Goal: Task Accomplishment & Management: Manage account settings

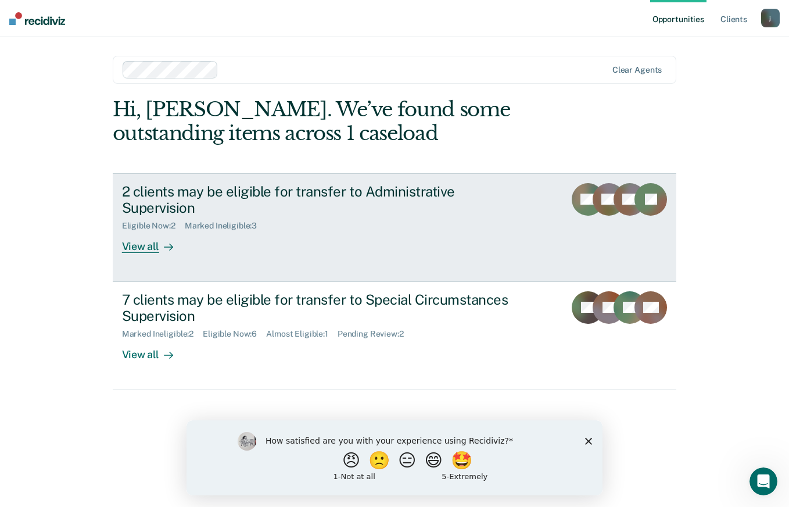
click at [146, 238] on link "2 clients may be eligible for transfer to Administrative Supervision Eligible N…" at bounding box center [395, 227] width 564 height 109
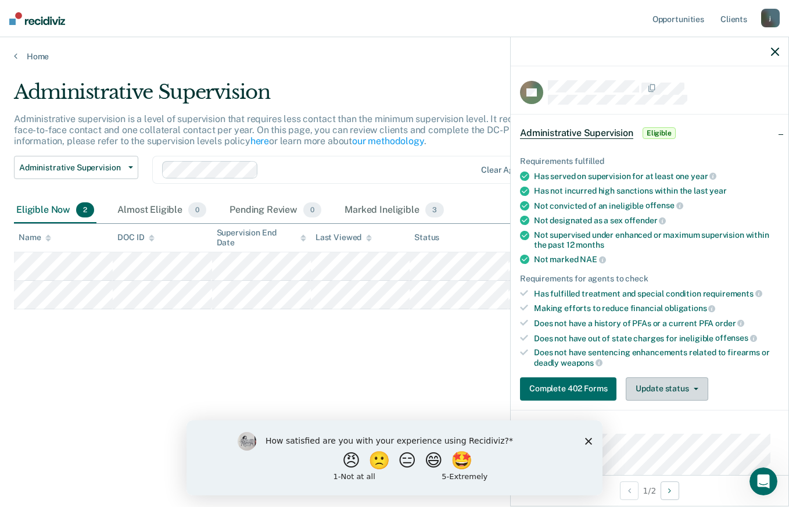
click at [659, 390] on button "Update status" at bounding box center [667, 388] width 82 height 23
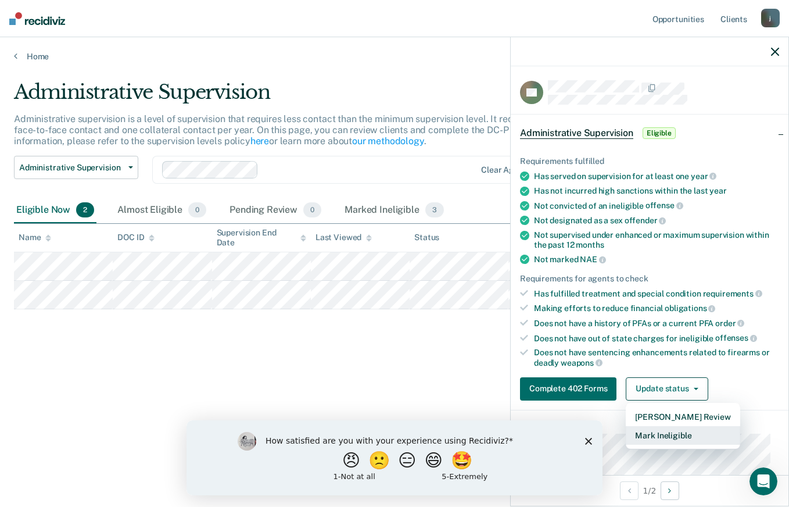
click at [687, 433] on button "Mark Ineligible" at bounding box center [683, 435] width 114 height 19
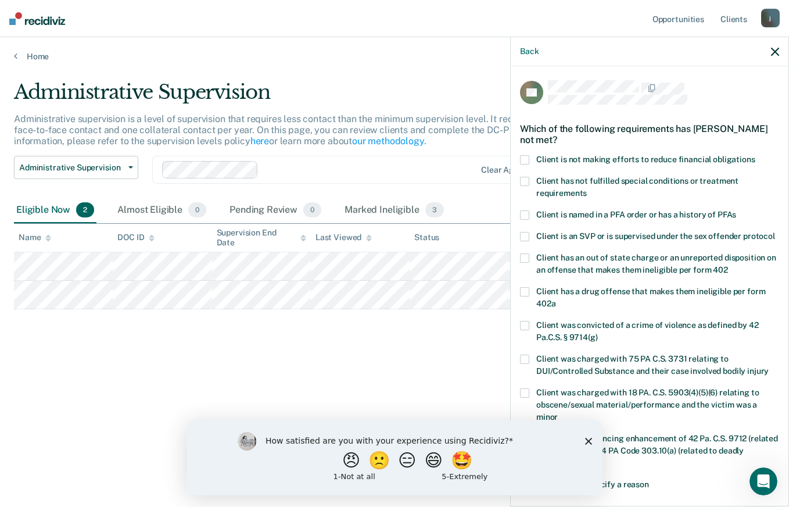
click at [529, 177] on span at bounding box center [524, 181] width 9 height 9
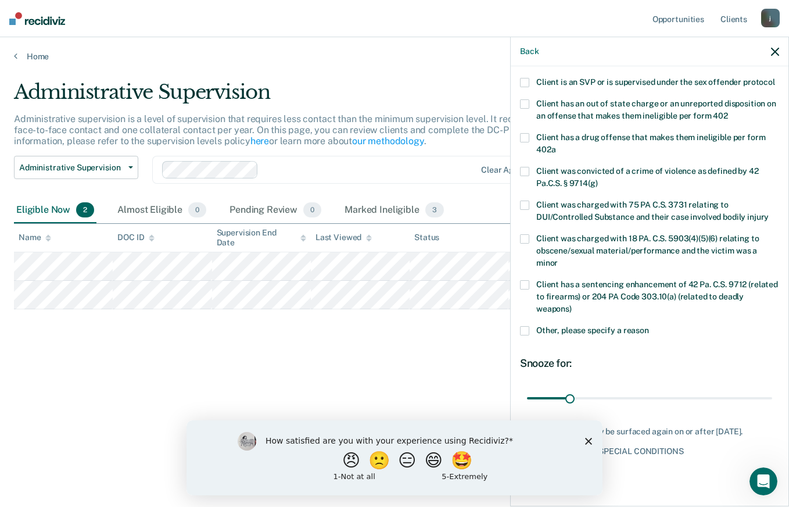
scroll to position [181, 0]
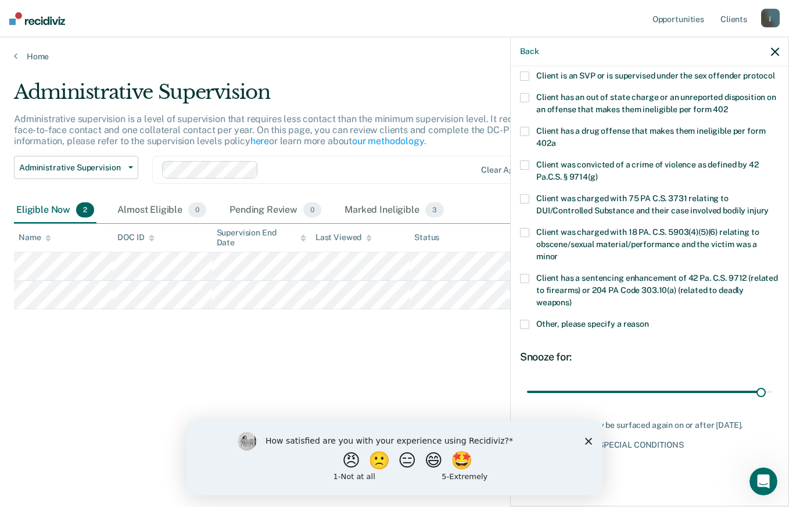
type input "180"
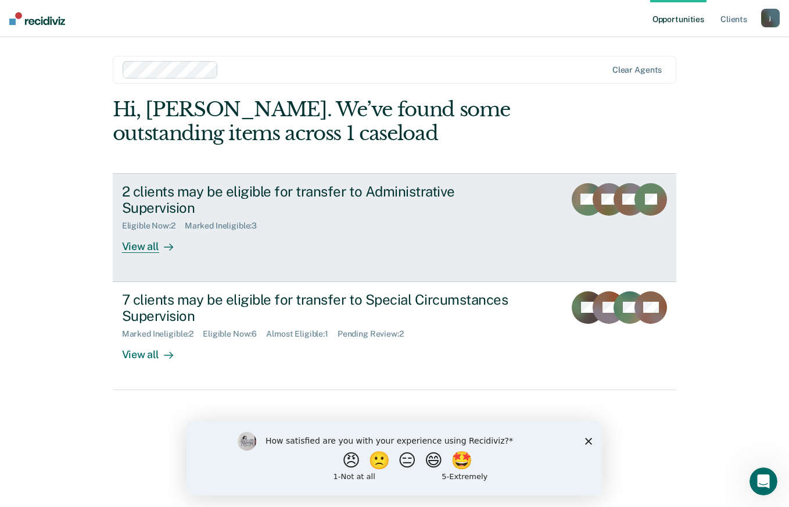
click at [155, 231] on div "View all" at bounding box center [154, 242] width 65 height 23
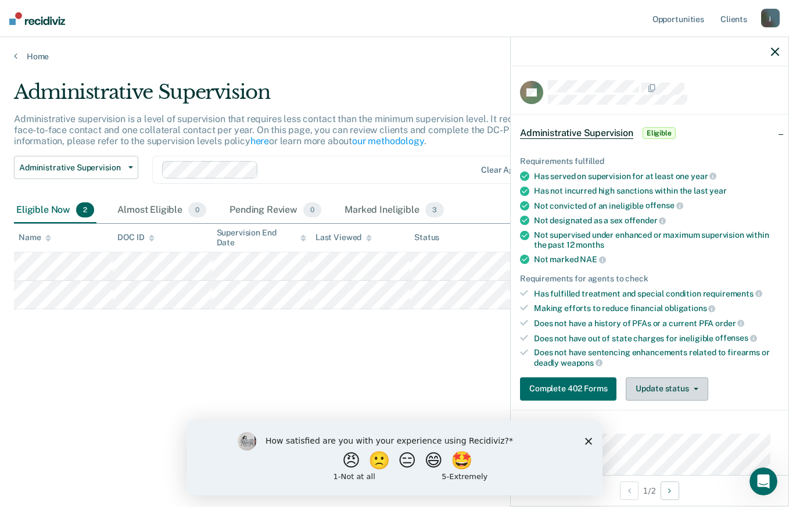
click at [695, 388] on icon "button" at bounding box center [696, 389] width 5 height 2
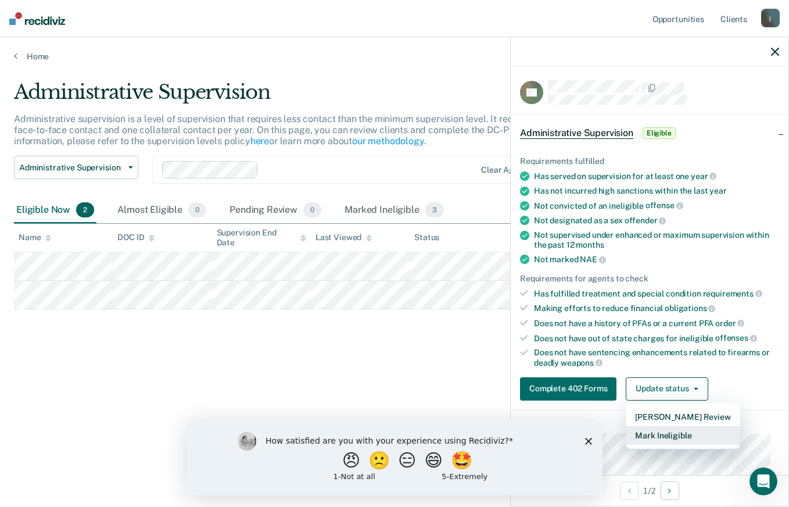
click at [683, 435] on button "Mark Ineligible" at bounding box center [683, 435] width 114 height 19
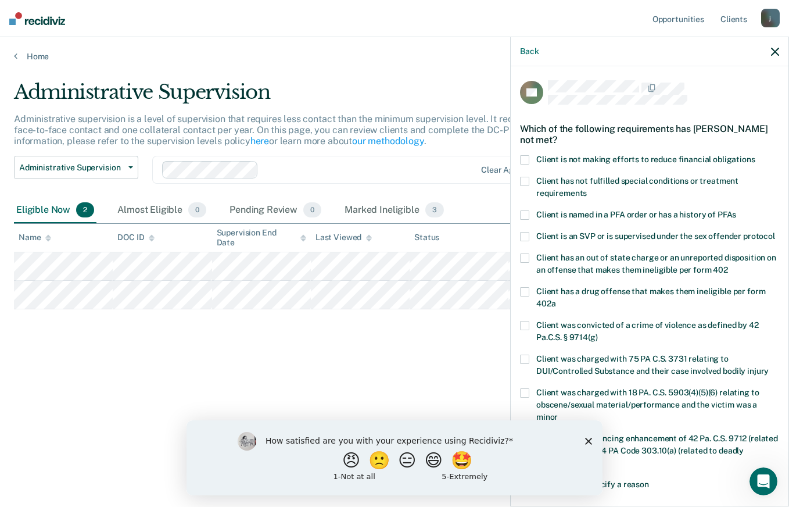
click at [523, 178] on span at bounding box center [524, 181] width 9 height 9
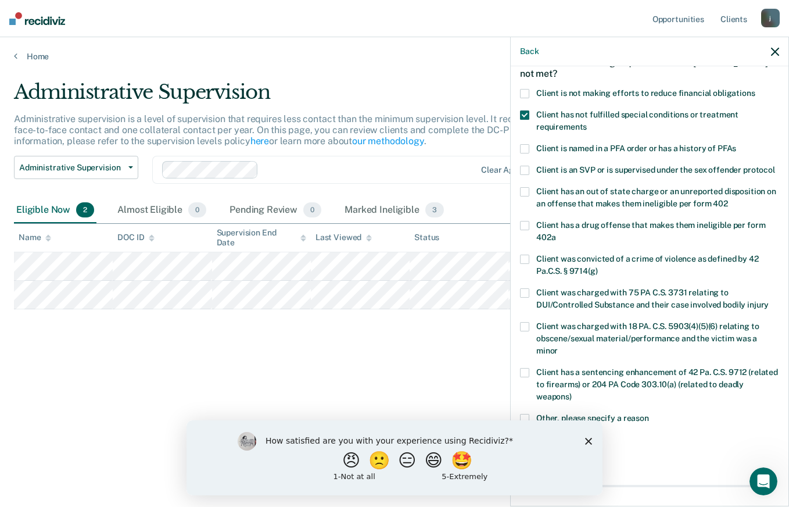
scroll to position [181, 0]
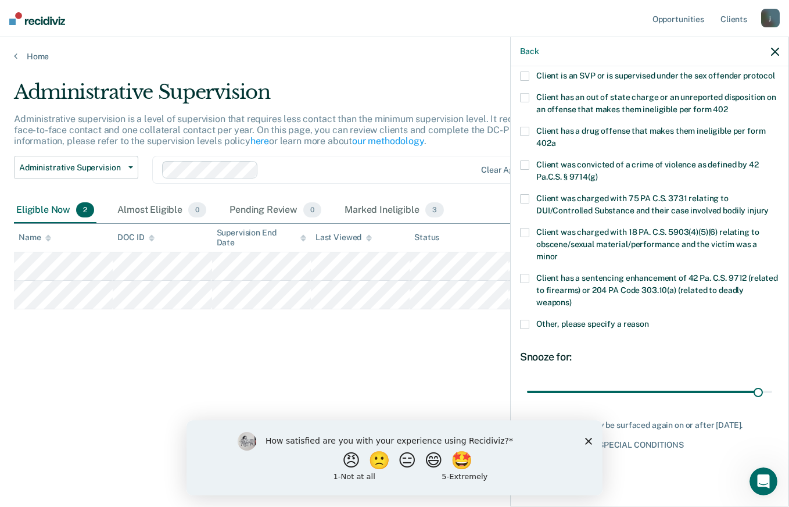
type input "173"
click at [589, 440] on polygon "Close survey" at bounding box center [588, 440] width 7 height 7
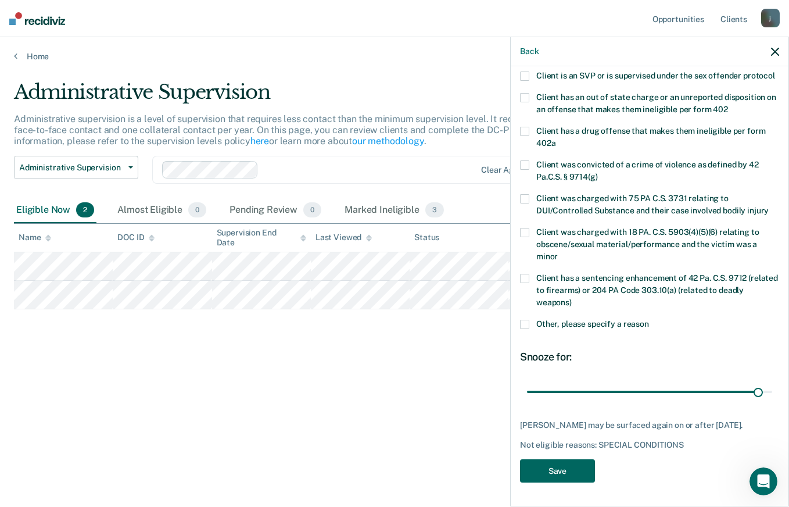
click at [582, 475] on button "Save" at bounding box center [557, 471] width 75 height 24
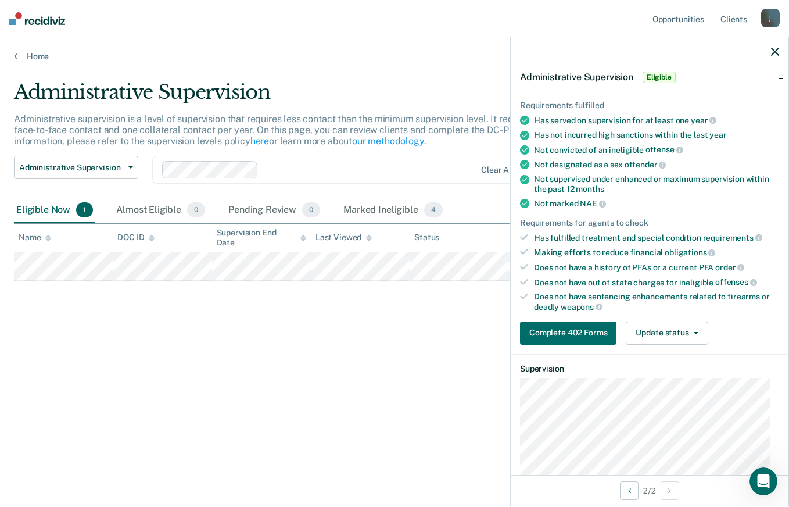
scroll to position [55, 0]
click at [683, 335] on button "Update status" at bounding box center [667, 333] width 82 height 23
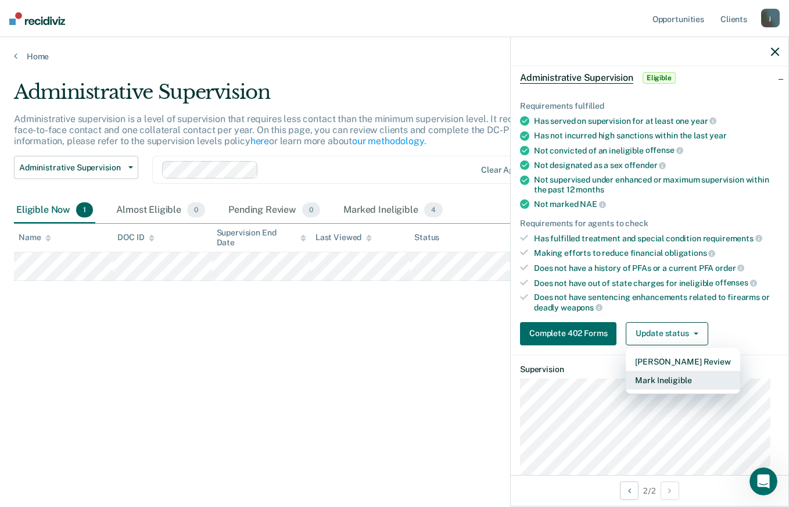
click at [665, 381] on button "Mark Ineligible" at bounding box center [683, 380] width 114 height 19
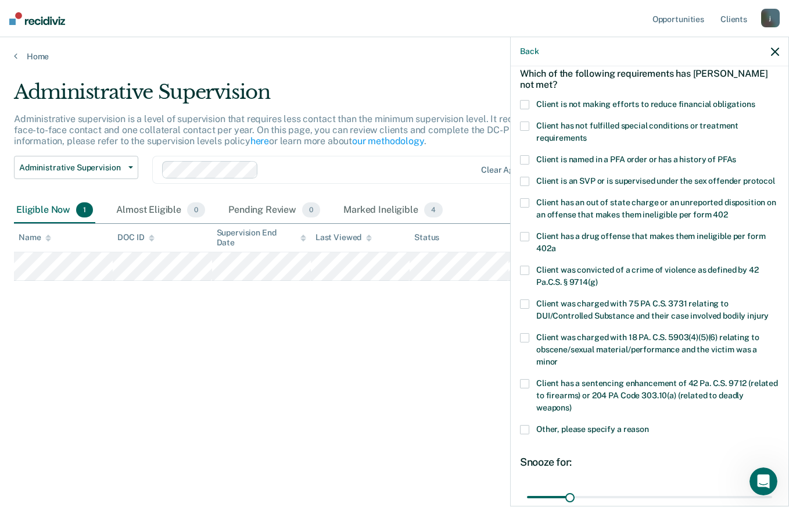
click at [525, 124] on span at bounding box center [524, 125] width 9 height 9
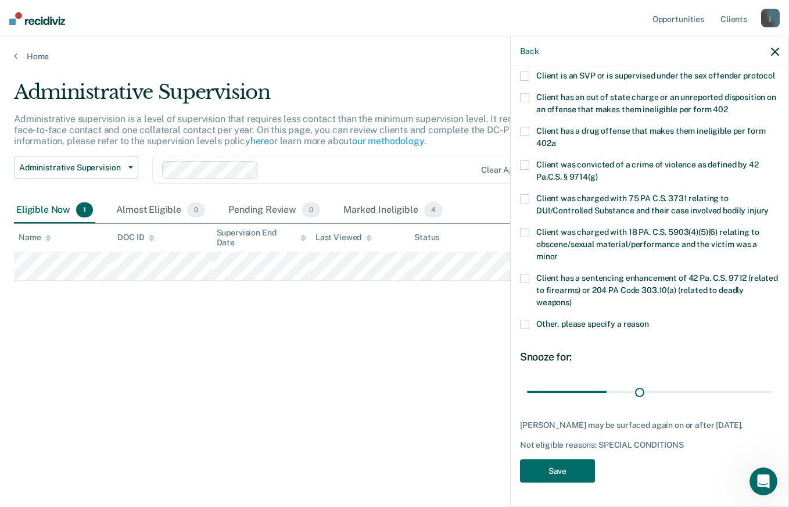
scroll to position [181, 0]
type input "180"
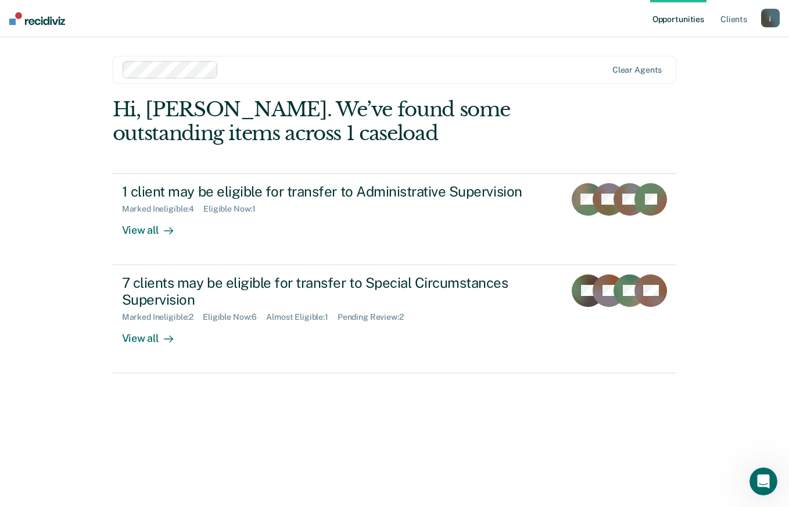
click at [159, 233] on div at bounding box center [166, 229] width 14 height 13
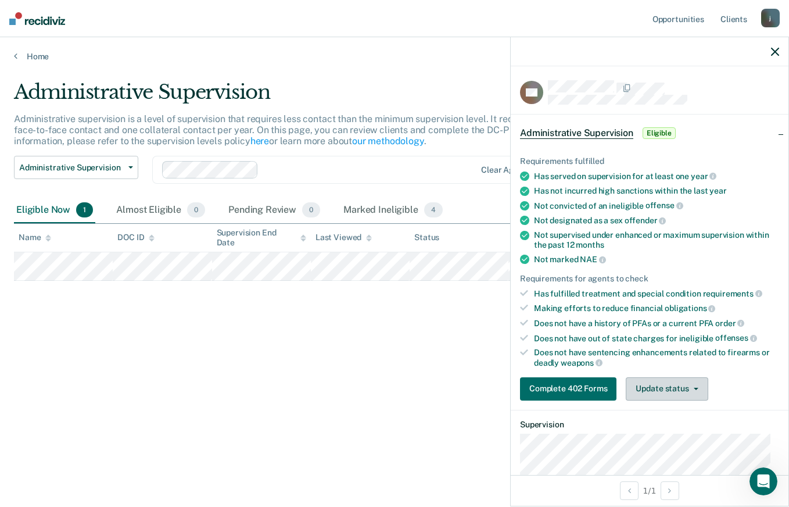
click at [685, 392] on button "Update status" at bounding box center [667, 388] width 82 height 23
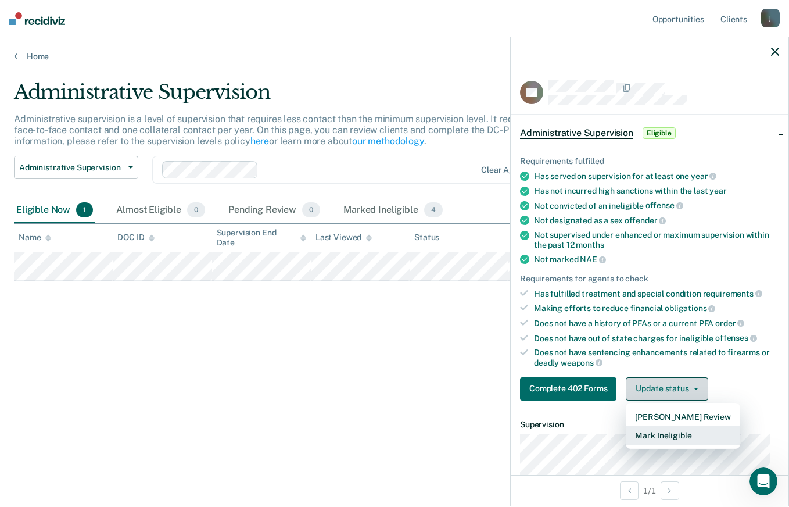
click at [682, 433] on button "Mark Ineligible" at bounding box center [683, 435] width 114 height 19
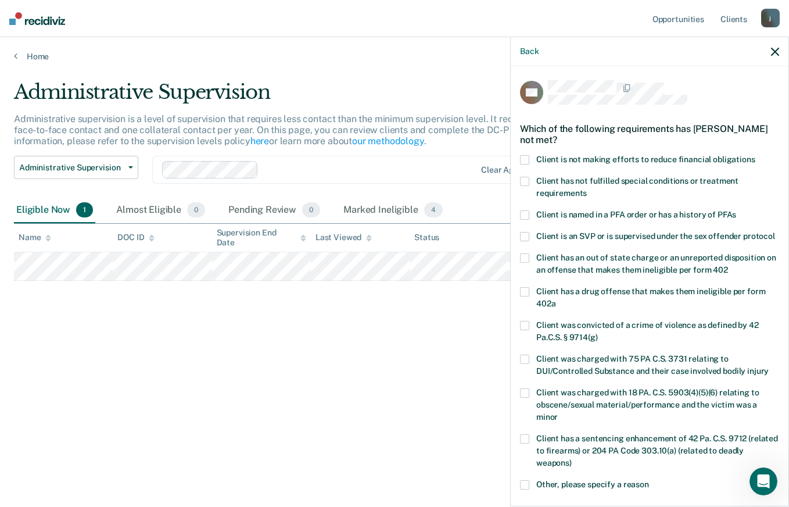
click at [526, 178] on span at bounding box center [524, 181] width 9 height 9
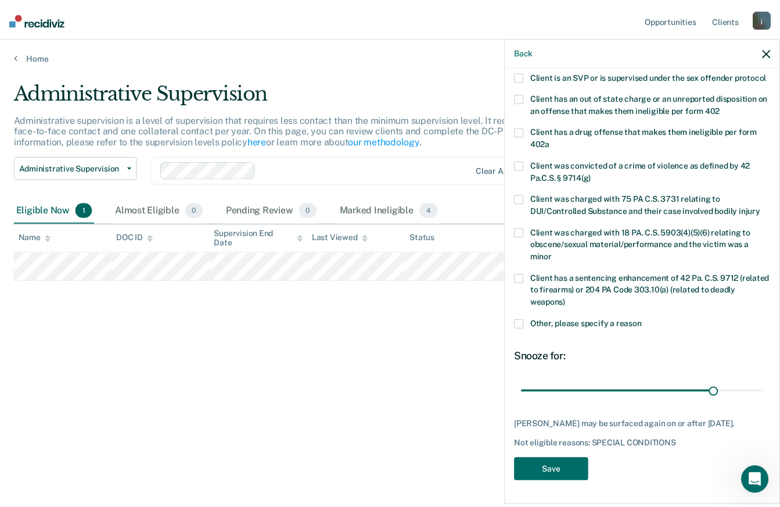
scroll to position [171, 0]
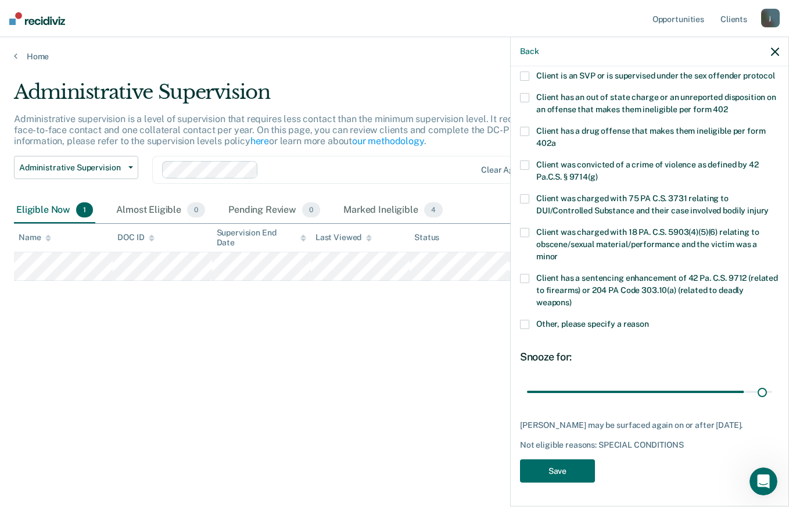
type input "176"
click at [574, 472] on button "Save" at bounding box center [557, 471] width 75 height 24
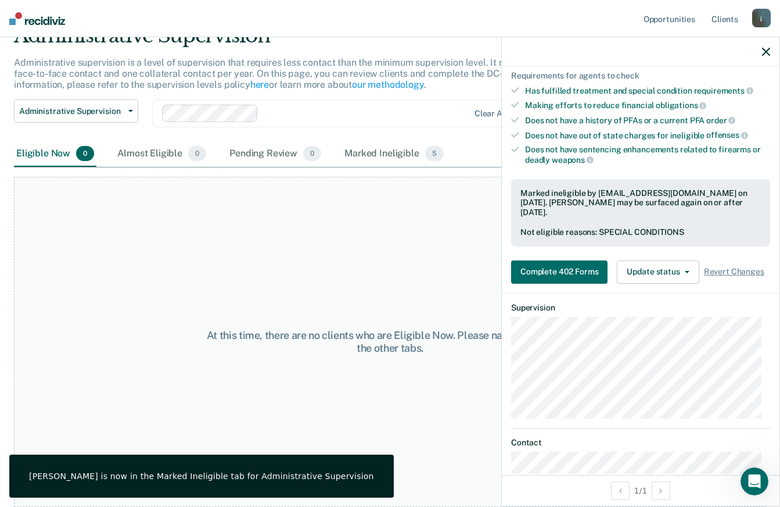
scroll to position [203, 0]
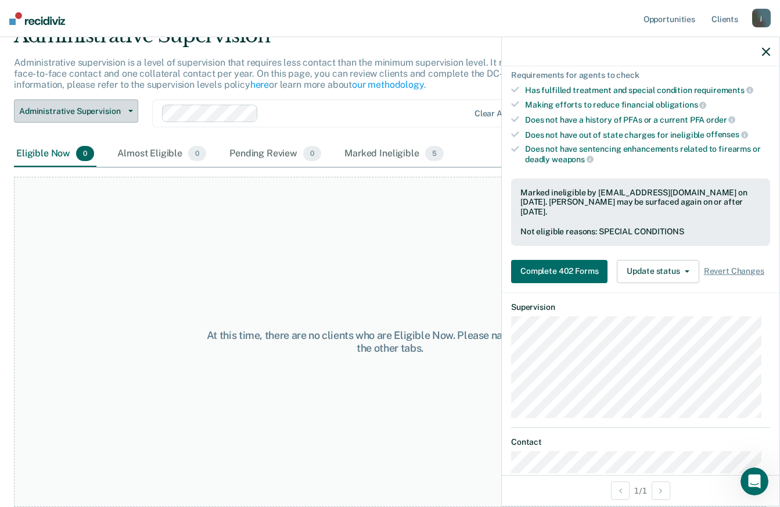
click at [127, 103] on button "Administrative Supervision" at bounding box center [76, 110] width 124 height 23
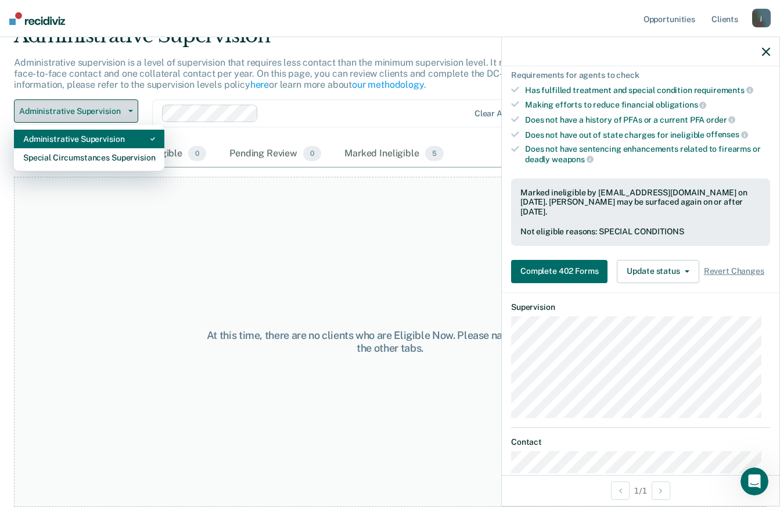
click at [132, 158] on div "Special Circumstances Supervision" at bounding box center [89, 157] width 132 height 19
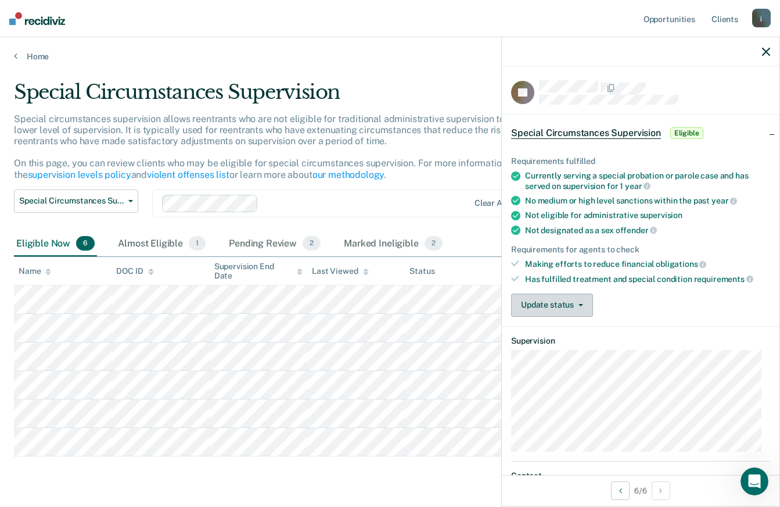
click at [580, 304] on icon "button" at bounding box center [581, 305] width 5 height 2
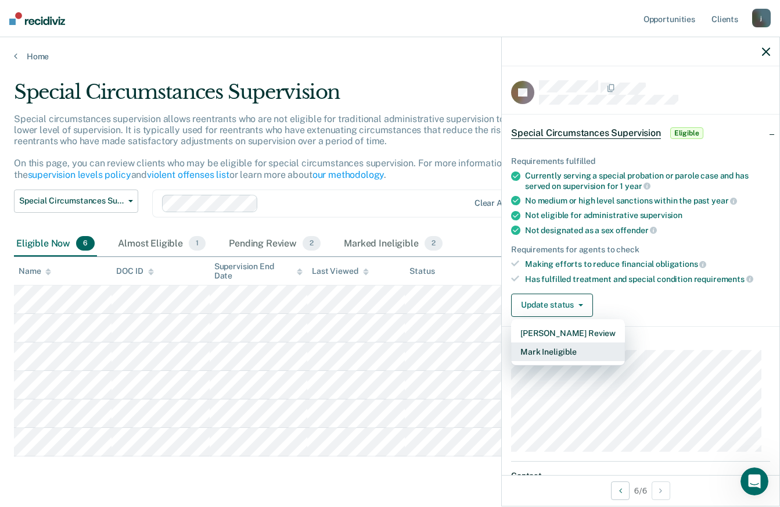
click at [589, 356] on button "Mark Ineligible" at bounding box center [568, 351] width 114 height 19
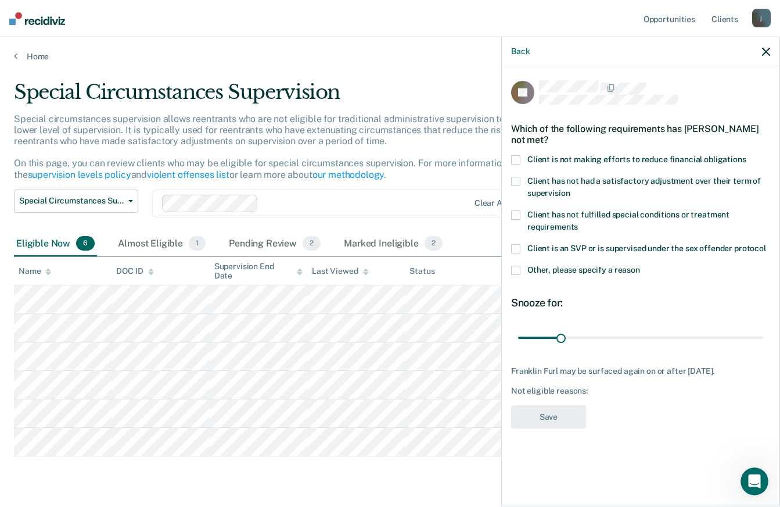
click at [515, 212] on span at bounding box center [515, 214] width 9 height 9
click at [560, 417] on button "Save" at bounding box center [548, 417] width 75 height 24
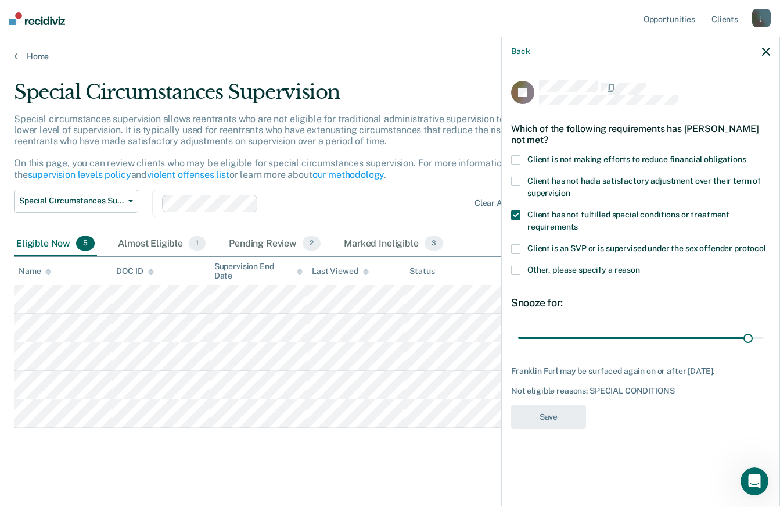
type input "172"
click at [602, 428] on div "FF Which of the following requirements has [PERSON_NAME] not met? Client is not…" at bounding box center [640, 258] width 259 height 356
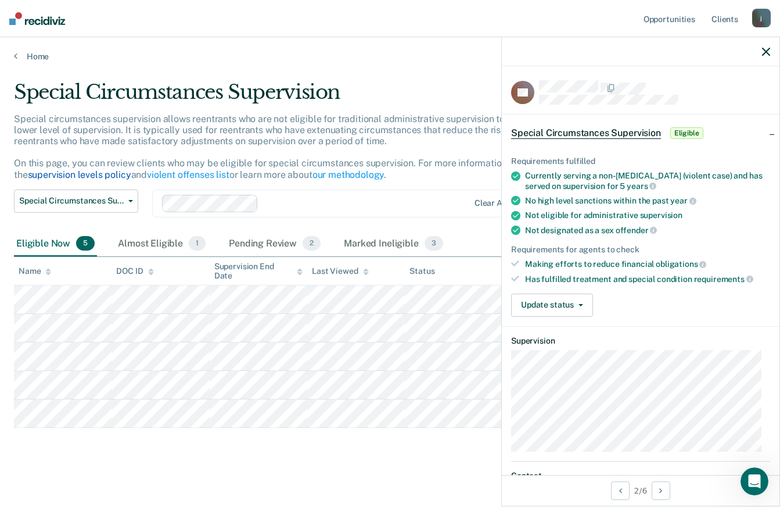
click at [90, 178] on link "supervision levels policy" at bounding box center [79, 174] width 103 height 11
